Goal: Answer question/provide support

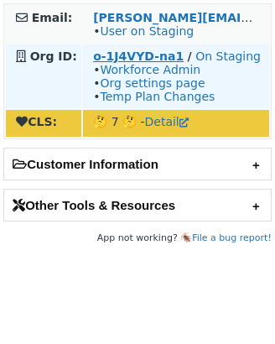
click at [121, 59] on strong "o-1J4VYD-na1" at bounding box center [138, 56] width 91 height 13
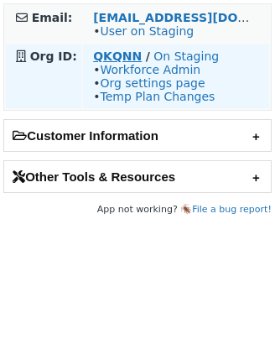
click at [119, 57] on strong "QKQNN" at bounding box center [117, 56] width 49 height 13
click at [105, 54] on strong "QKQNN" at bounding box center [117, 56] width 49 height 13
click at [117, 53] on strong "QKQNN" at bounding box center [117, 56] width 49 height 13
click at [110, 62] on strong "QKQNN" at bounding box center [117, 56] width 49 height 13
